Goal: Navigation & Orientation: Go to known website

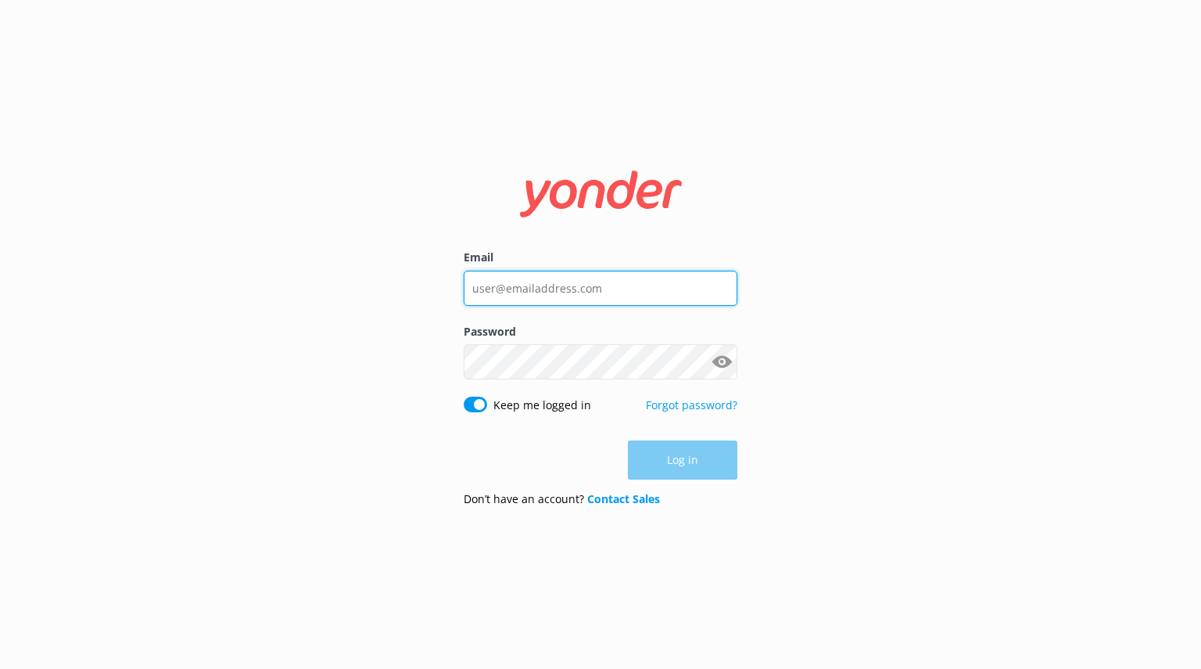
type input "[PERSON_NAME][EMAIL_ADDRESS][DOMAIN_NAME]"
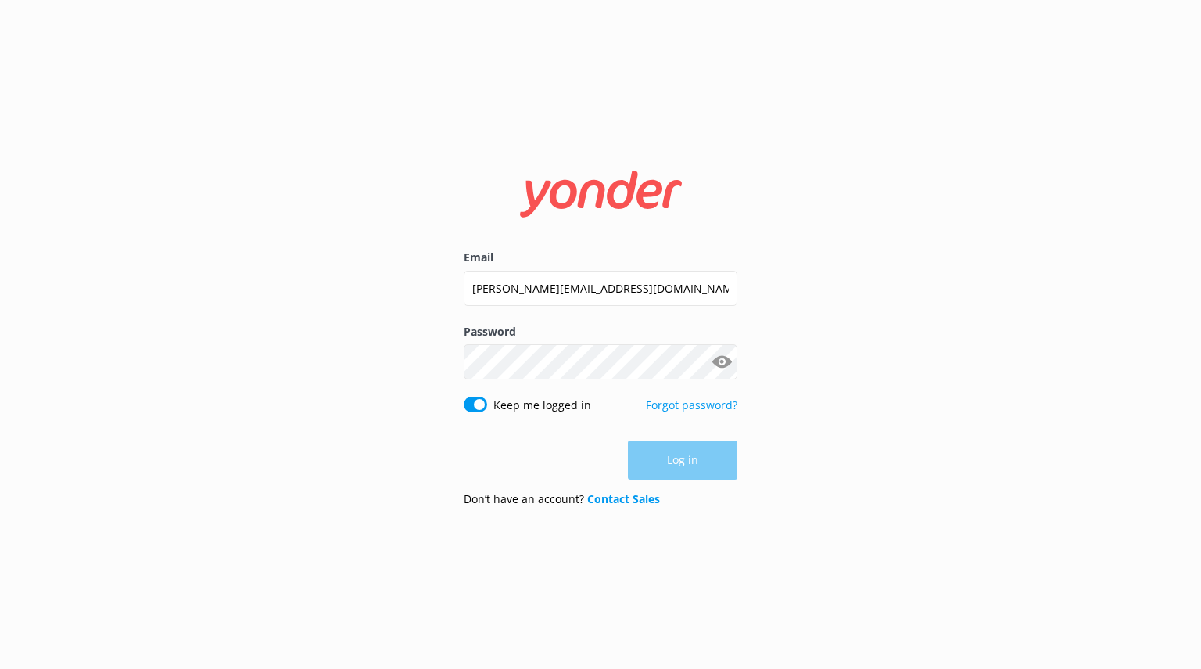
click at [656, 465] on div "Log in" at bounding box center [601, 459] width 274 height 39
click at [679, 456] on button "Log in" at bounding box center [682, 460] width 109 height 39
